Goal: Transaction & Acquisition: Purchase product/service

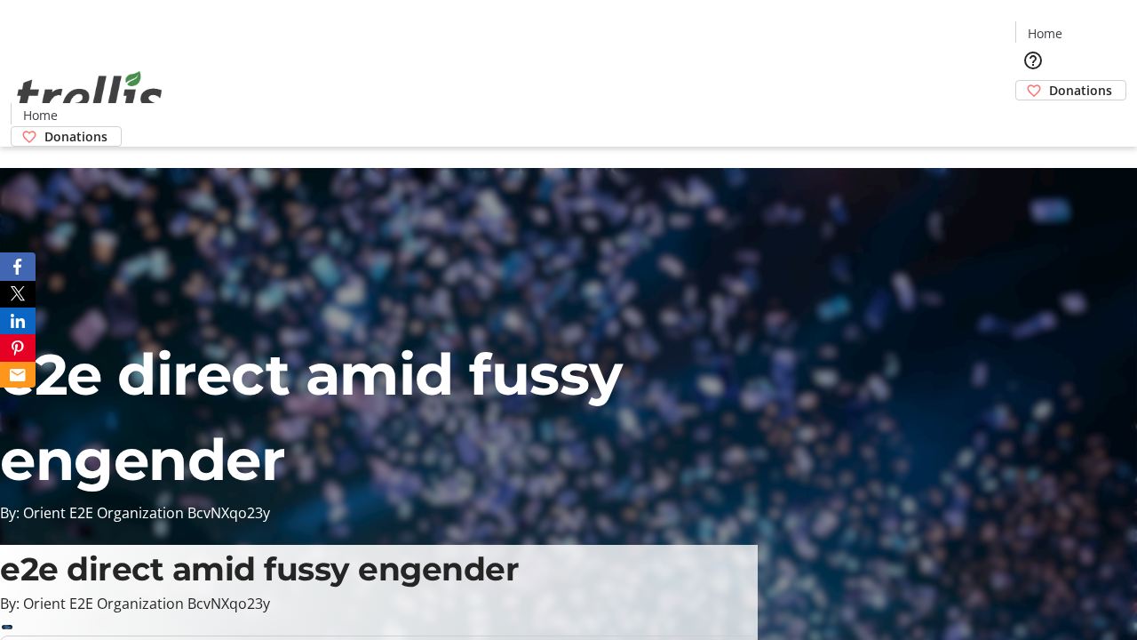
click at [1087, 27] on span "Sign Up" at bounding box center [1094, 24] width 52 height 21
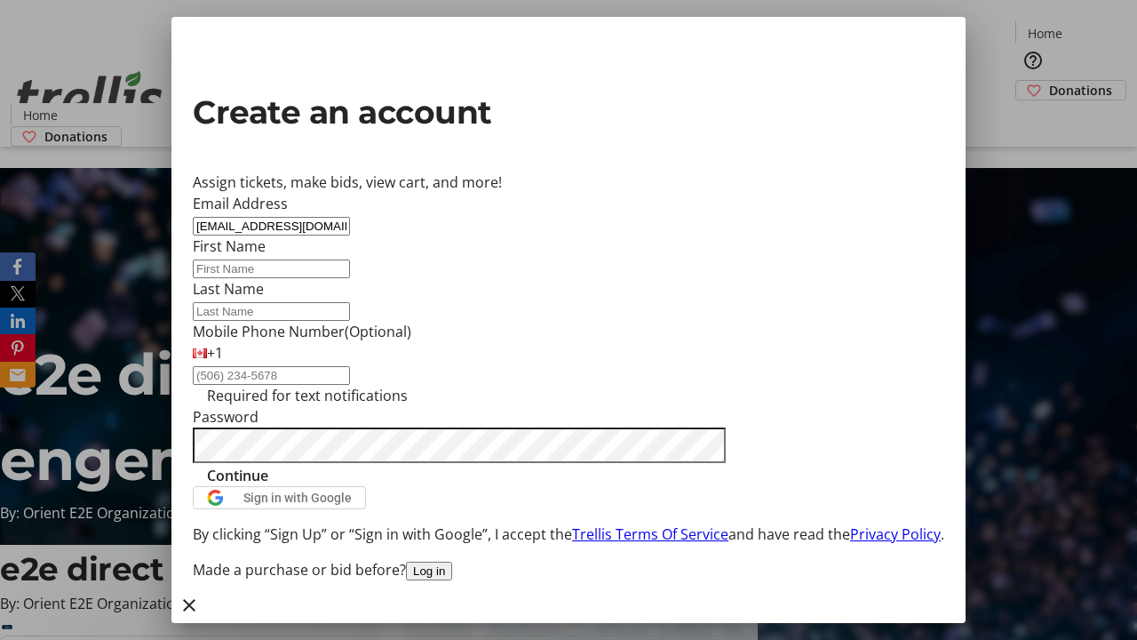
type input "[EMAIL_ADDRESS][DOMAIN_NAME]"
type input "[PERSON_NAME]"
click at [268, 486] on span "Continue" at bounding box center [237, 475] width 61 height 21
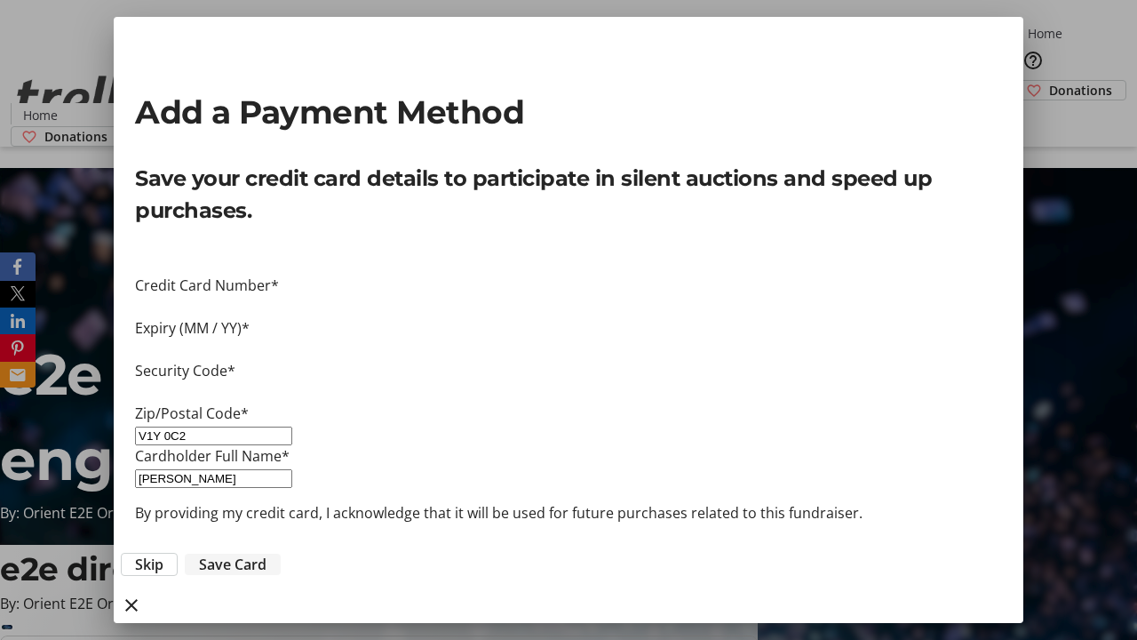
type input "V1Y 0C2"
click at [267, 554] on span "Save Card" at bounding box center [233, 564] width 68 height 21
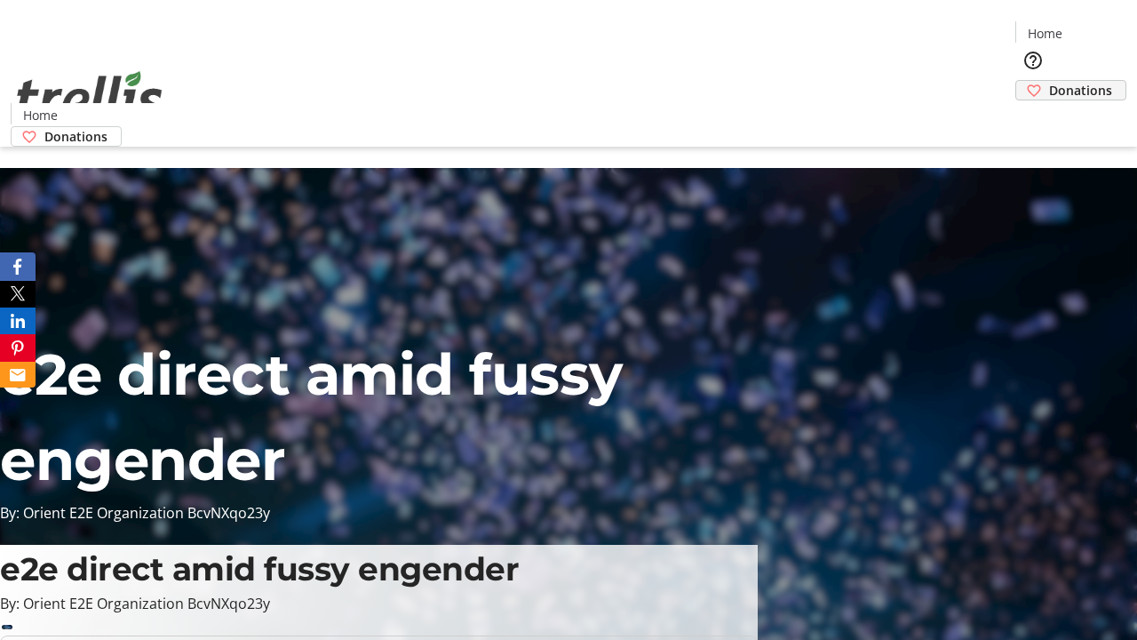
click at [1049, 81] on span "Donations" at bounding box center [1080, 90] width 63 height 19
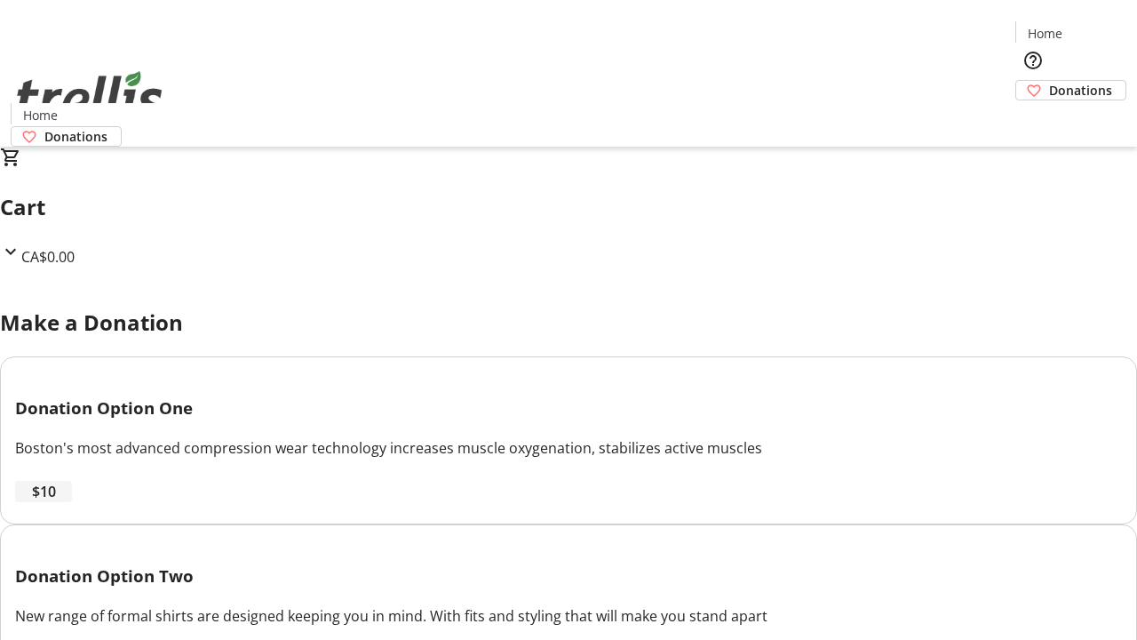
click at [56, 502] on span "$10" at bounding box center [44, 491] width 24 height 21
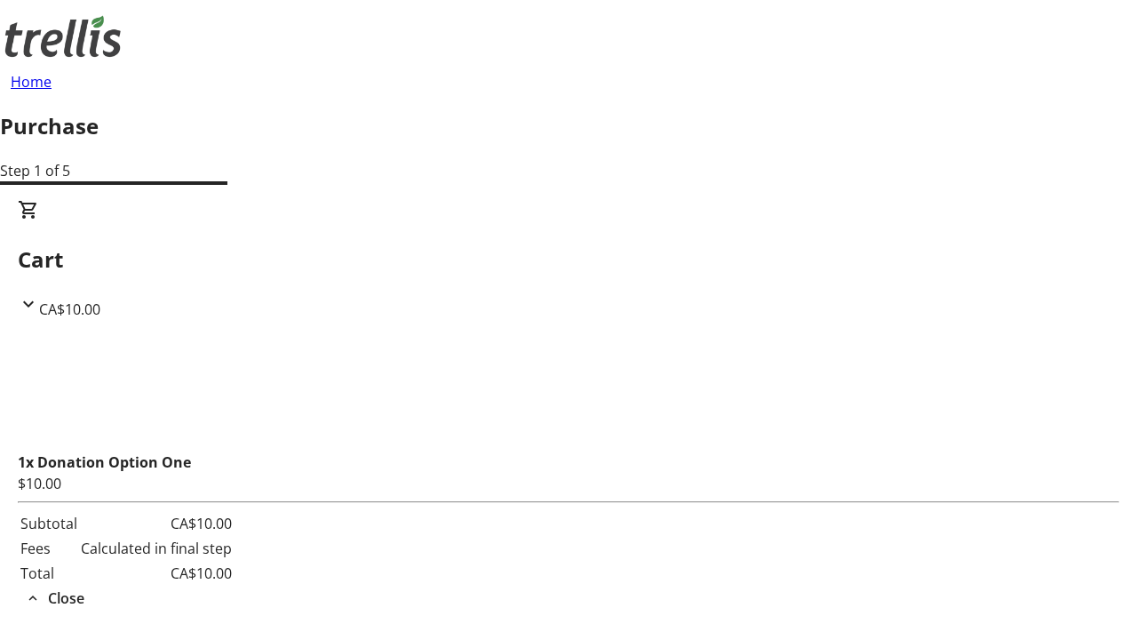
select select "CA"
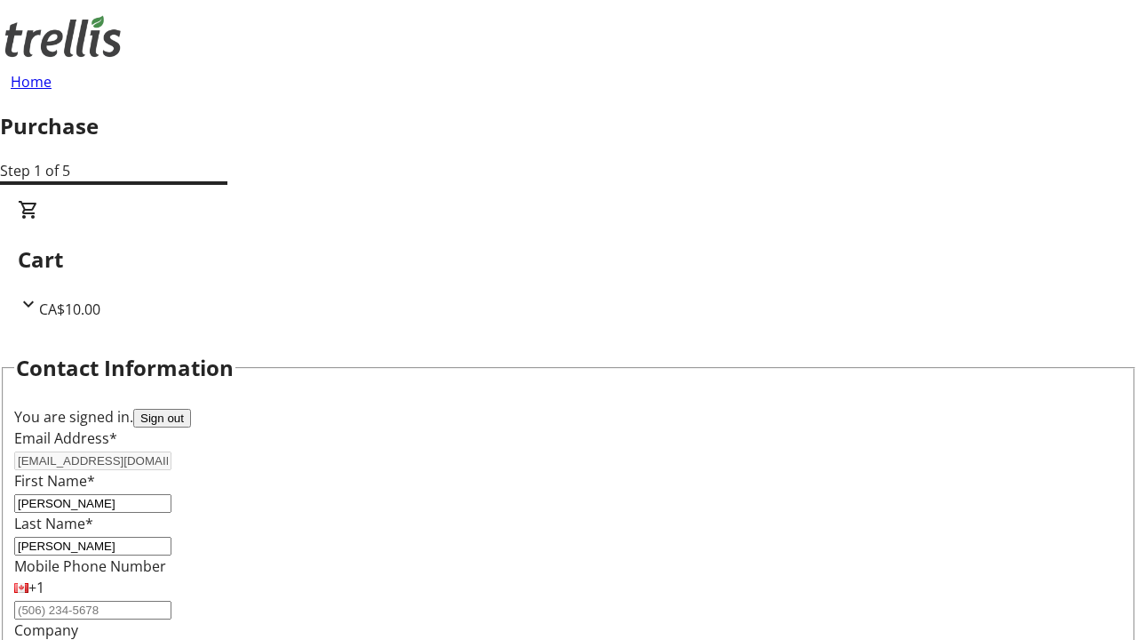
type input "[STREET_ADDRESS][PERSON_NAME]"
type input "Kelowna"
select select "BC"
type input "Kelowna"
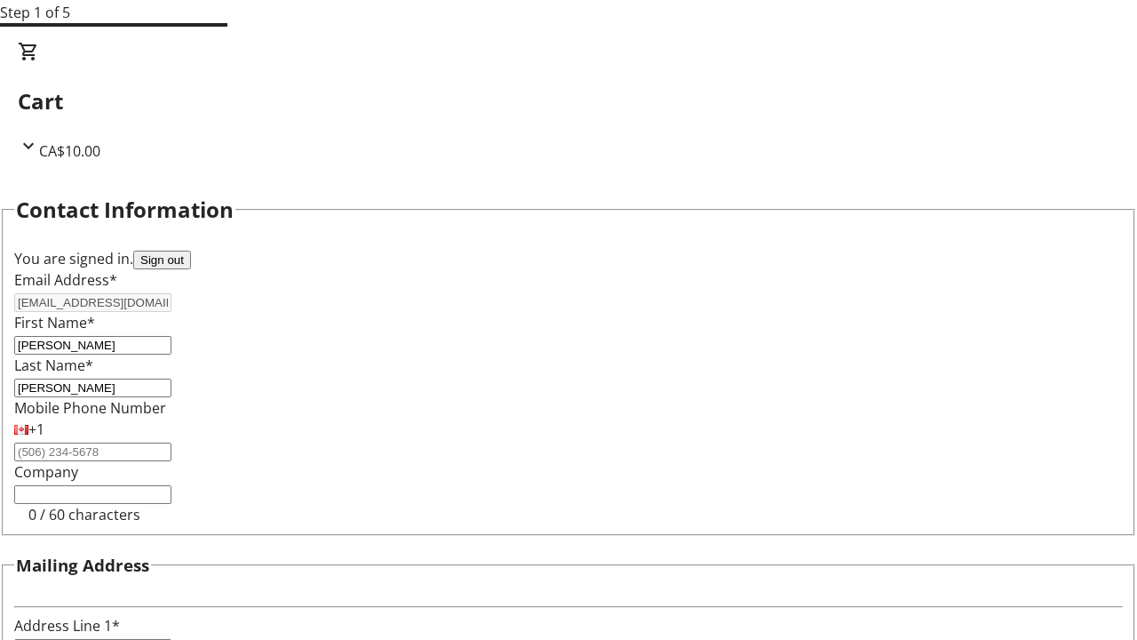
type input "V1Y 0C2"
